Goal: Task Accomplishment & Management: Complete application form

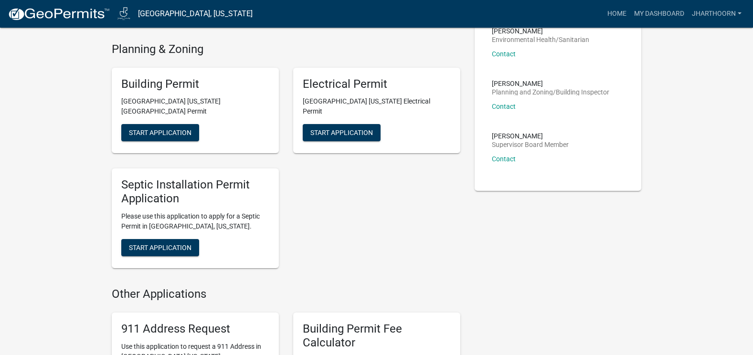
scroll to position [331, 0]
click at [187, 244] on span "Start Application" at bounding box center [160, 248] width 63 height 8
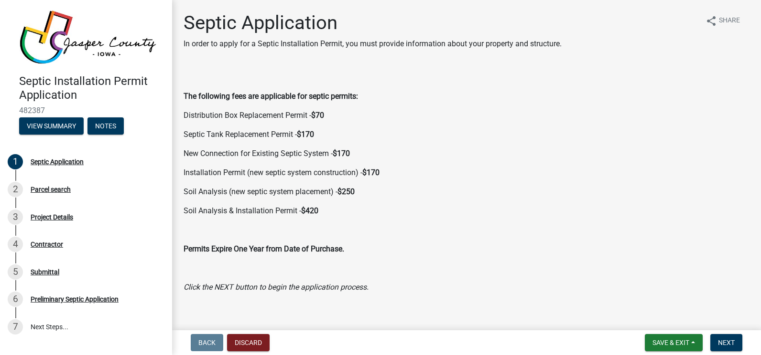
scroll to position [11, 0]
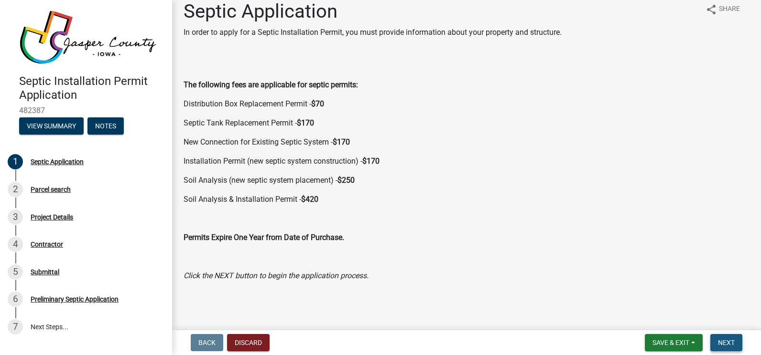
click at [724, 343] on span "Next" at bounding box center [726, 343] width 17 height 8
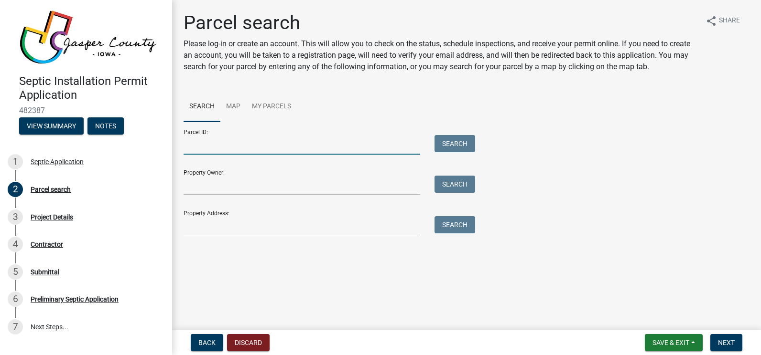
click at [255, 150] on input "Parcel ID:" at bounding box center [301, 145] width 236 height 20
paste input "1636200006"
type input "1636200006"
click at [452, 145] on button "Search" at bounding box center [454, 143] width 41 height 17
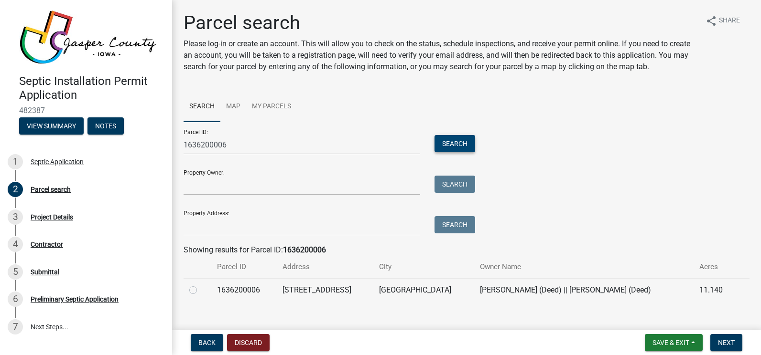
scroll to position [12, 0]
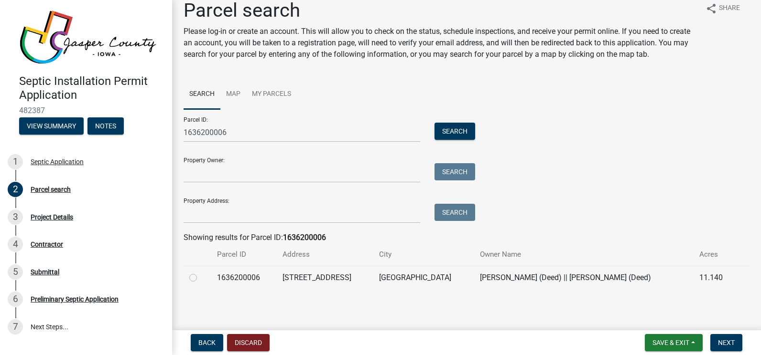
click at [201, 272] on label at bounding box center [201, 272] width 0 height 0
click at [201, 279] on input "radio" at bounding box center [204, 275] width 6 height 6
radio input "true"
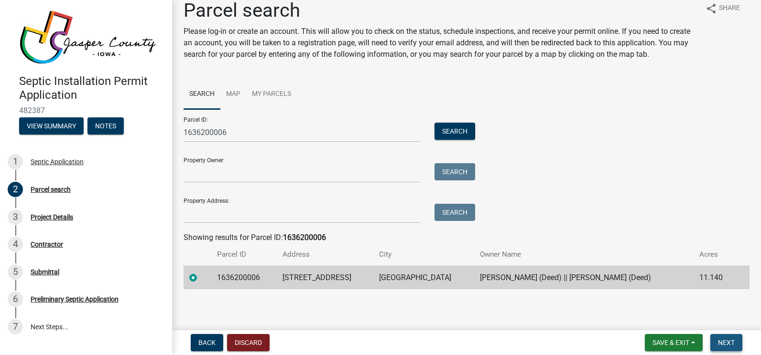
click at [723, 342] on span "Next" at bounding box center [726, 343] width 17 height 8
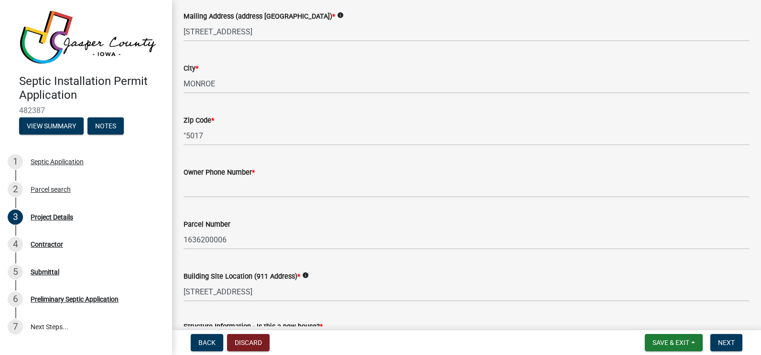
scroll to position [135, 0]
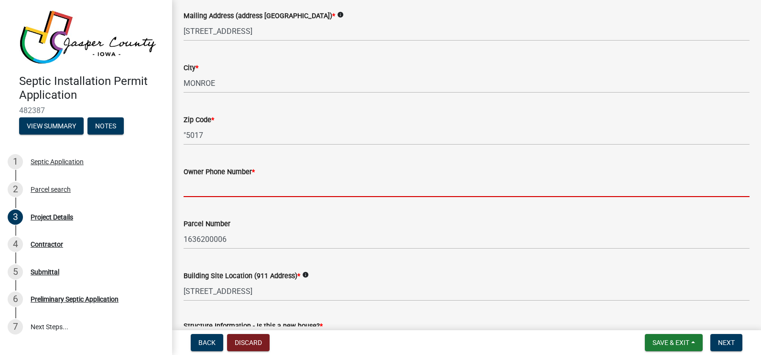
click at [389, 191] on input "Owner Phone Number *" at bounding box center [466, 188] width 566 height 20
click at [314, 187] on input "Owner Phone Number *" at bounding box center [466, 188] width 566 height 20
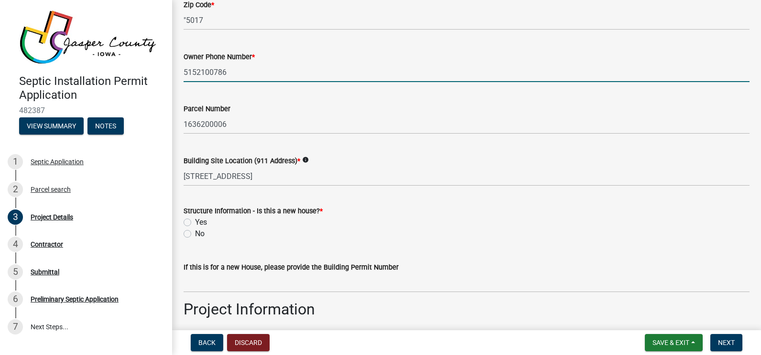
scroll to position [250, 0]
type input "5152100786"
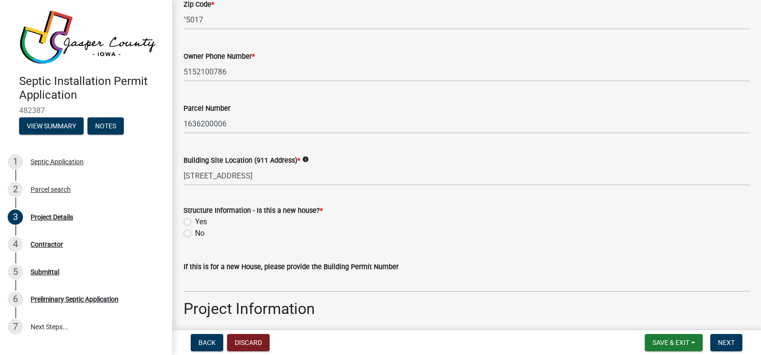
click at [195, 235] on label "No" at bounding box center [200, 233] width 10 height 11
click at [195, 234] on input "No" at bounding box center [198, 231] width 6 height 6
radio input "true"
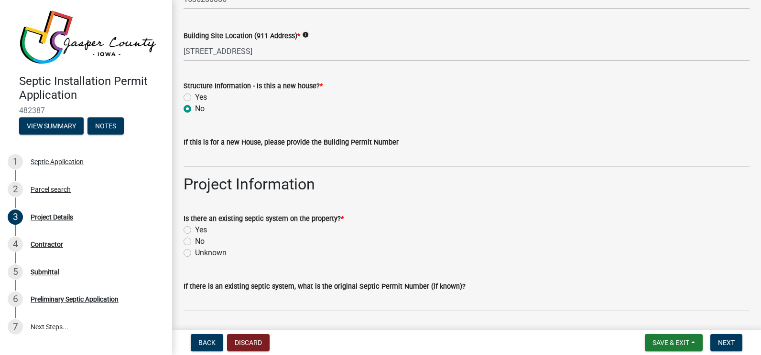
scroll to position [378, 0]
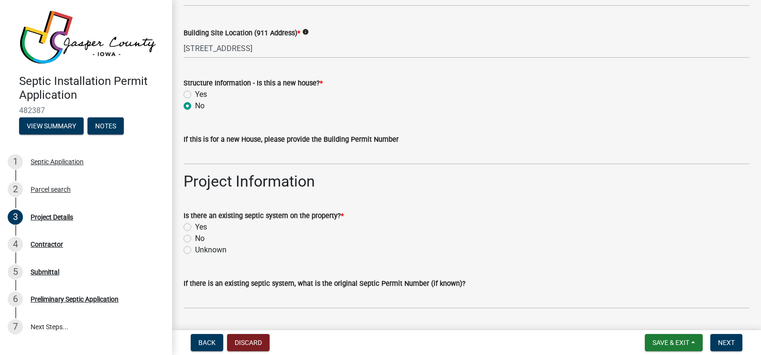
click at [195, 228] on label "Yes" at bounding box center [201, 227] width 12 height 11
click at [195, 228] on input "Yes" at bounding box center [198, 225] width 6 height 6
radio input "true"
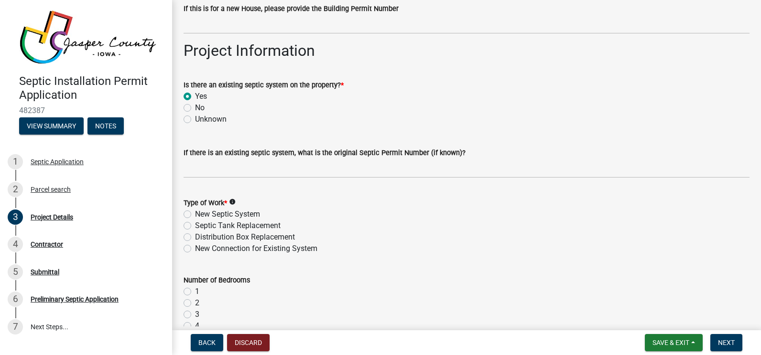
scroll to position [510, 0]
click at [195, 238] on label "Distribution Box Replacement" at bounding box center [245, 236] width 100 height 11
click at [195, 237] on input "Distribution Box Replacement" at bounding box center [198, 234] width 6 height 6
radio input "true"
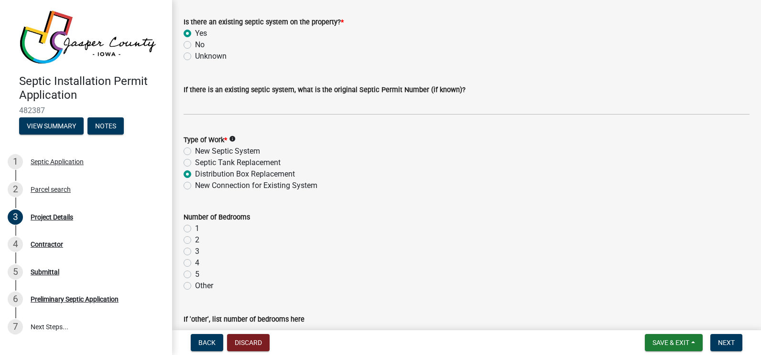
scroll to position [577, 0]
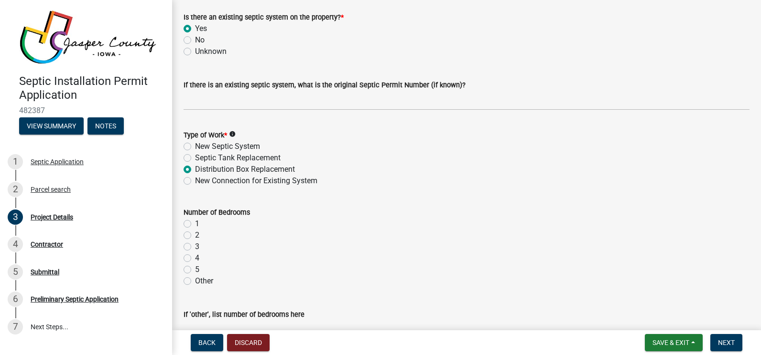
click at [195, 247] on label "3" at bounding box center [197, 246] width 4 height 11
click at [195, 247] on input "3" at bounding box center [198, 244] width 6 height 6
radio input "true"
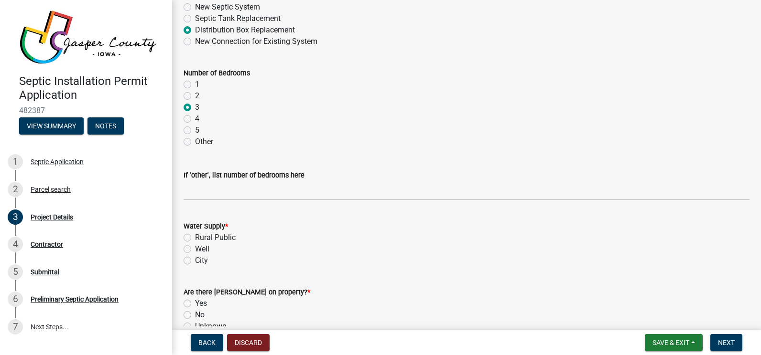
scroll to position [718, 0]
click at [195, 235] on label "Rural Public" at bounding box center [215, 236] width 41 height 11
click at [195, 235] on input "Rural Public" at bounding box center [198, 234] width 6 height 6
radio input "true"
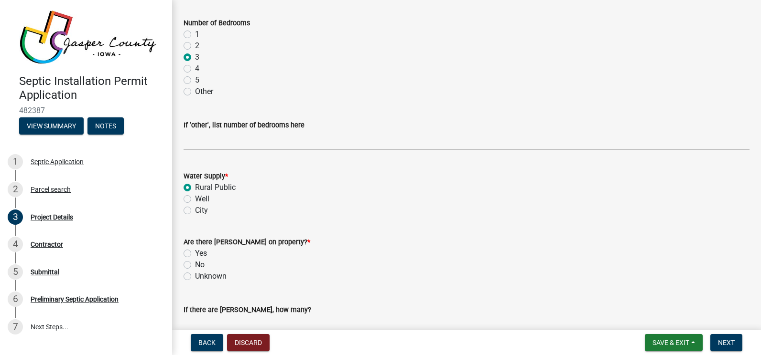
scroll to position [774, 0]
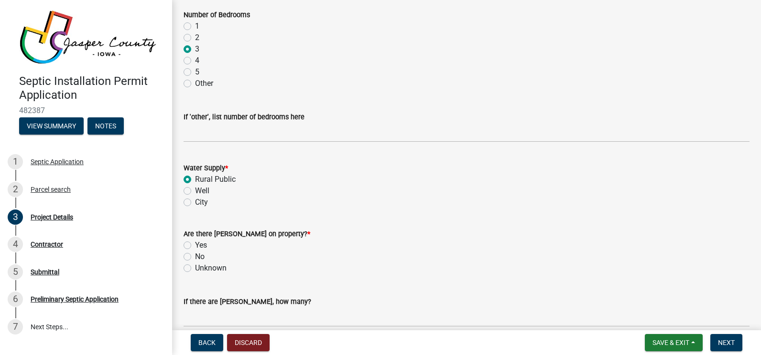
click at [195, 268] on label "Unknown" at bounding box center [211, 268] width 32 height 11
click at [195, 268] on input "Unknown" at bounding box center [198, 266] width 6 height 6
radio input "true"
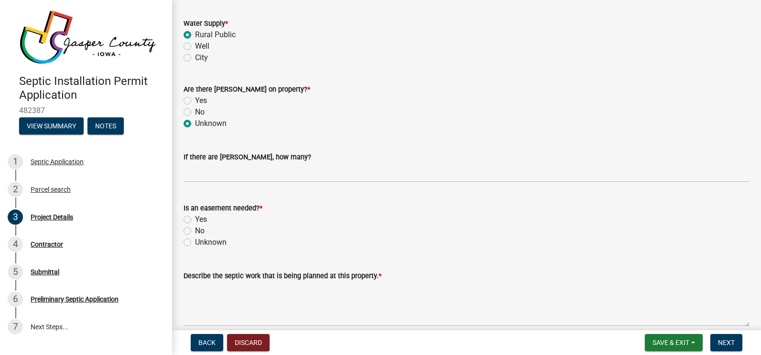
scroll to position [922, 0]
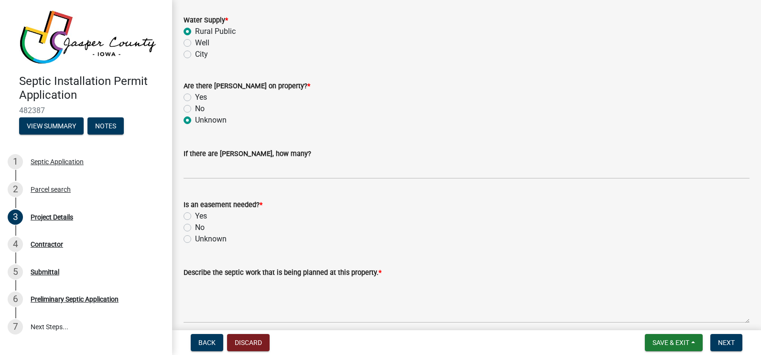
click at [195, 226] on label "No" at bounding box center [200, 227] width 10 height 11
click at [195, 226] on input "No" at bounding box center [198, 225] width 6 height 6
radio input "true"
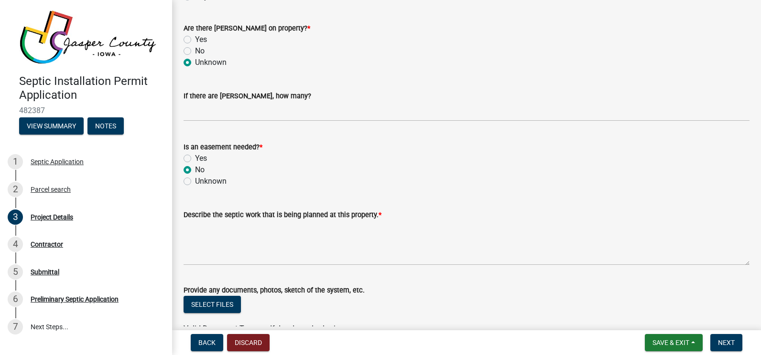
scroll to position [982, 0]
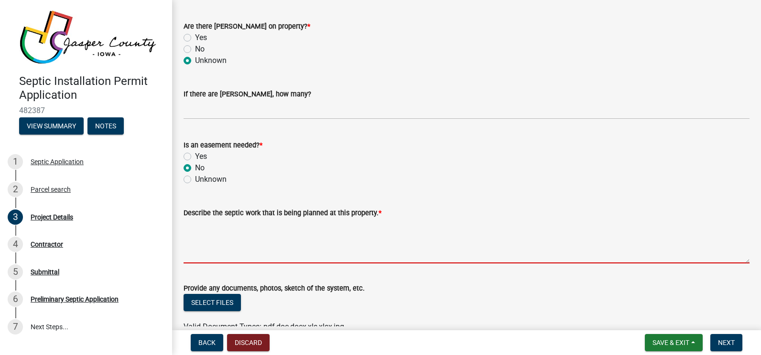
click at [311, 250] on textarea "Describe the septic work that is being planned at this property. *" at bounding box center [466, 241] width 566 height 45
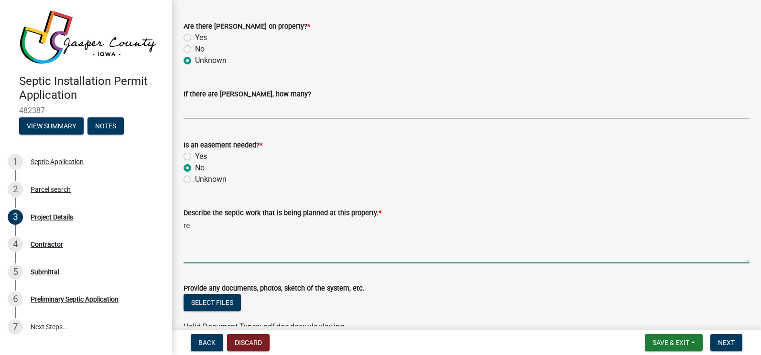
type textarea "r"
type textarea "REPLACE DISTRIBUTION BOX"
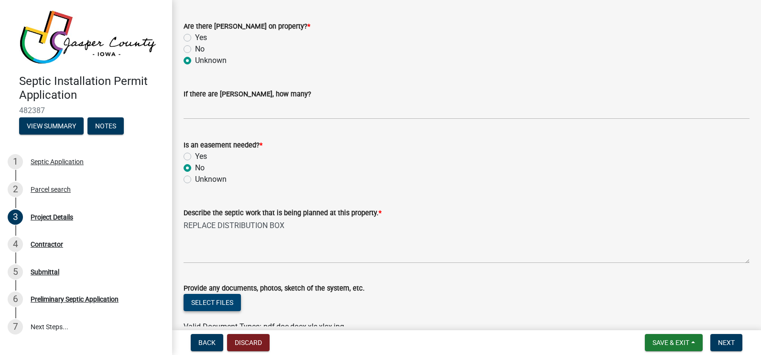
scroll to position [1034, 0]
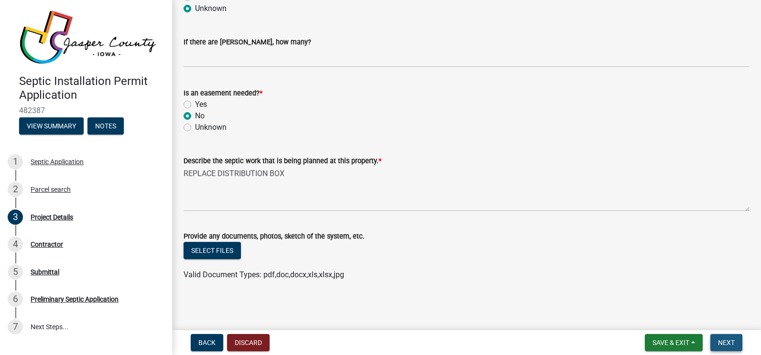
click at [727, 341] on span "Next" at bounding box center [726, 343] width 17 height 8
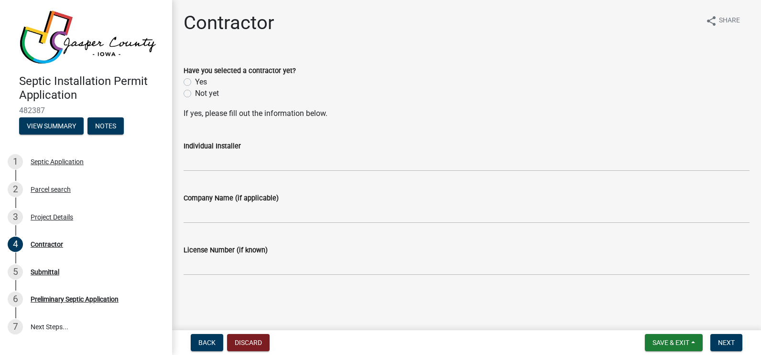
click at [195, 82] on label "Yes" at bounding box center [201, 81] width 12 height 11
click at [195, 82] on input "Yes" at bounding box center [198, 79] width 6 height 6
radio input "true"
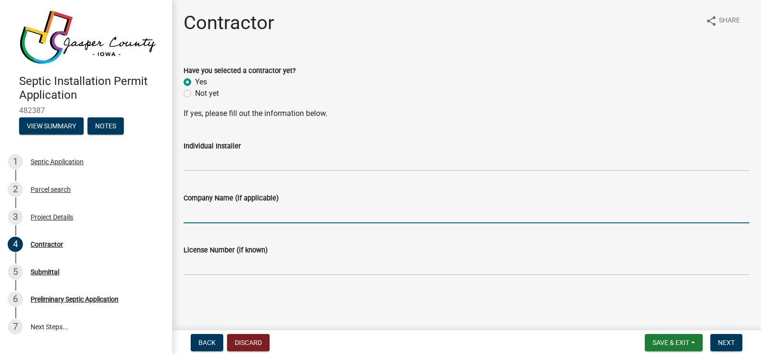
click at [218, 210] on input "Company Name (if applicable)" at bounding box center [466, 214] width 566 height 20
type input "T"
type input "[PERSON_NAME] UNDERGROUND"
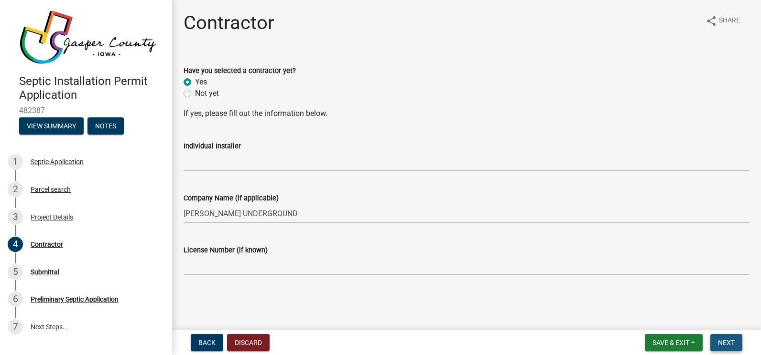
click at [727, 342] on span "Next" at bounding box center [726, 343] width 17 height 8
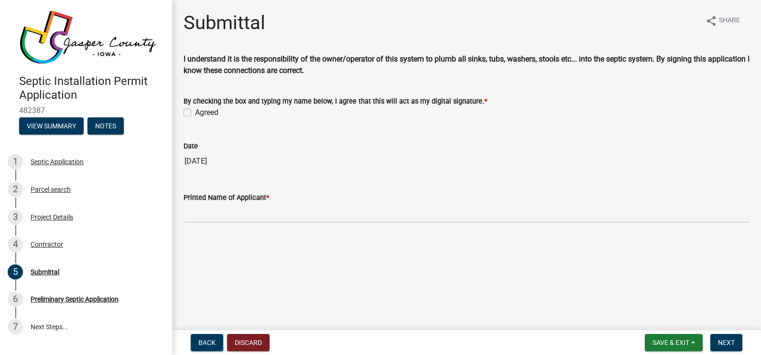
click at [195, 112] on label "Agreed" at bounding box center [206, 112] width 23 height 11
click at [195, 112] on input "Agreed" at bounding box center [198, 110] width 6 height 6
checkbox input "true"
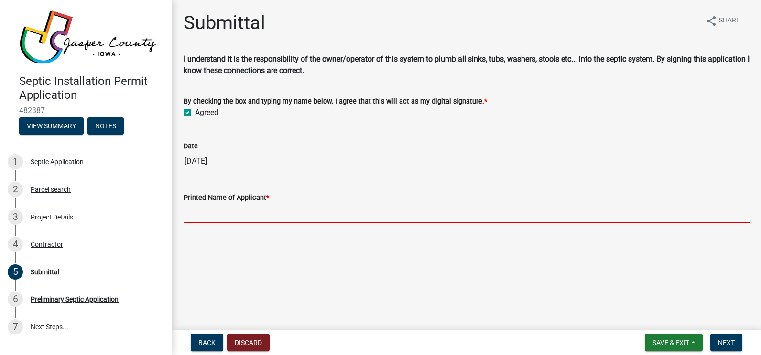
click at [251, 208] on input "Printed Name of Applicant *" at bounding box center [466, 214] width 566 height 20
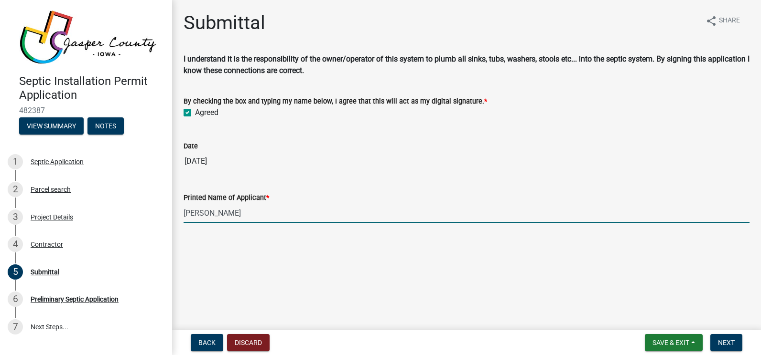
type input "[PERSON_NAME]"
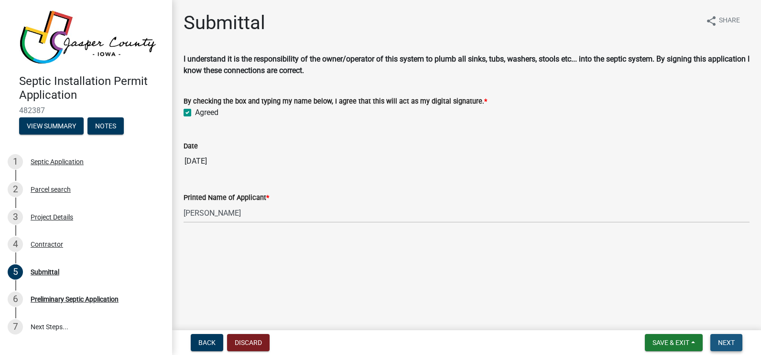
click at [728, 344] on span "Next" at bounding box center [726, 343] width 17 height 8
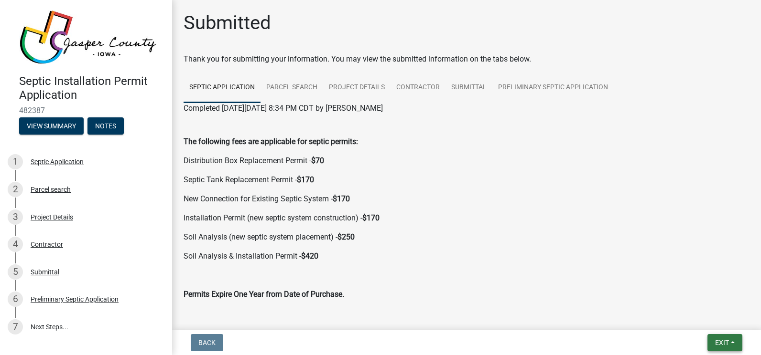
click at [722, 341] on span "Exit" at bounding box center [722, 343] width 14 height 8
click at [704, 319] on button "Save & Exit" at bounding box center [703, 318] width 76 height 23
